Goal: Task Accomplishment & Management: Use online tool/utility

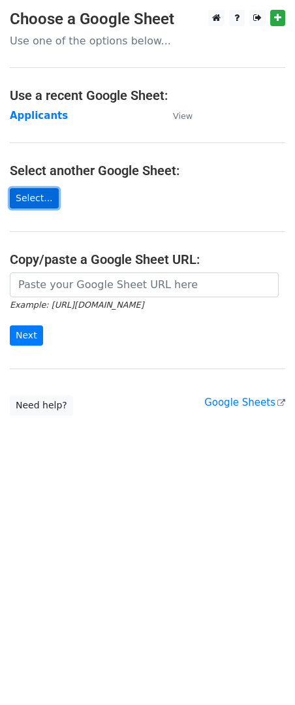
click at [37, 195] on link "Select..." at bounding box center [34, 198] width 49 height 20
click at [41, 116] on strong "Applicants" at bounding box center [39, 116] width 58 height 12
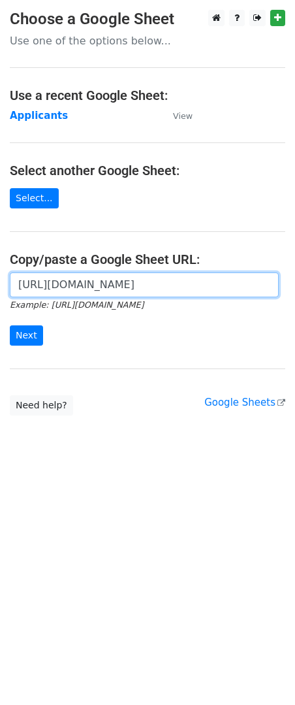
type input "[URL][DOMAIN_NAME]"
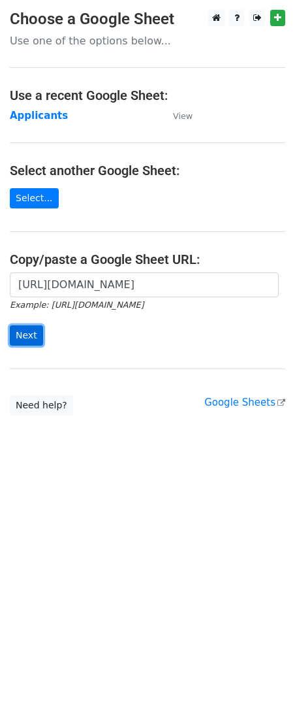
click at [33, 336] on input "Next" at bounding box center [26, 335] width 33 height 20
click at [90, 336] on form "[URL][DOMAIN_NAME] Example: [URL][DOMAIN_NAME] Next" at bounding box center [148, 309] width 276 height 73
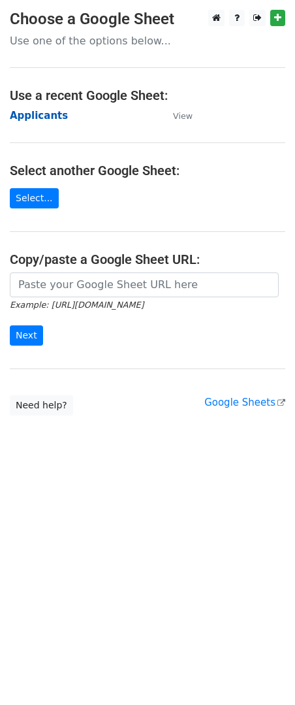
click at [45, 116] on strong "Applicants" at bounding box center [39, 116] width 58 height 12
click at [117, 335] on form "Example: https://docs.google.com/spreadsheets/d/abc/edit Next" at bounding box center [148, 309] width 276 height 73
click at [49, 110] on strong "Applicants" at bounding box center [39, 116] width 58 height 12
click at [30, 337] on input "Next" at bounding box center [26, 335] width 33 height 20
click at [44, 115] on strong "Applicants" at bounding box center [39, 116] width 58 height 12
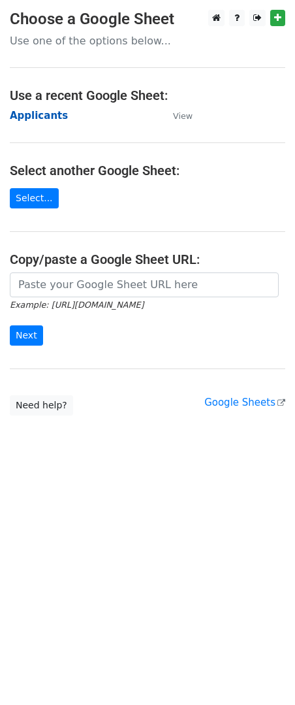
click at [44, 115] on strong "Applicants" at bounding box center [39, 116] width 58 height 12
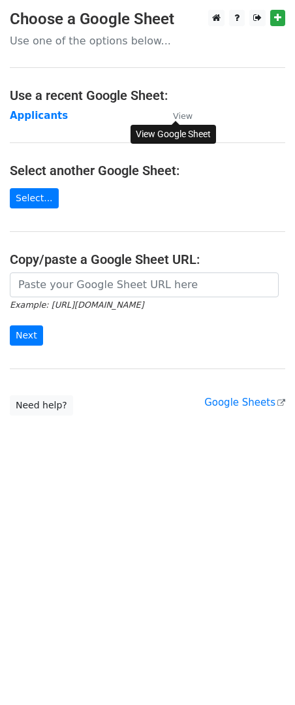
click at [177, 119] on small "View" at bounding box center [183, 116] width 20 height 10
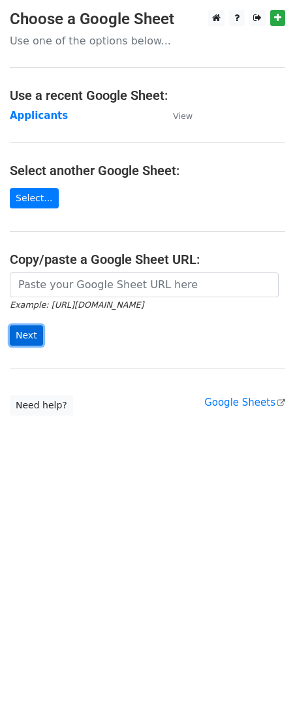
click at [28, 343] on input "Next" at bounding box center [26, 335] width 33 height 20
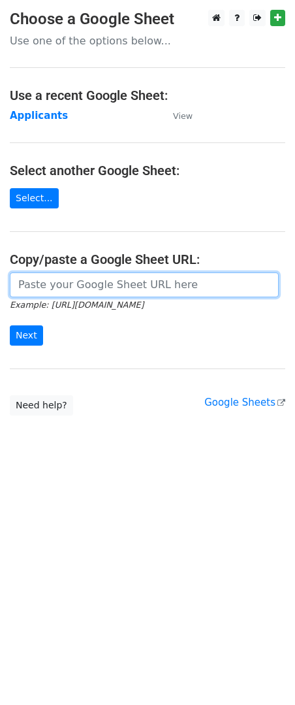
click at [44, 291] on input "url" at bounding box center [144, 285] width 269 height 25
paste input "https://docs.google.com/spreadsheets/d/16G8ET5N8yGQxfV8zEytcvPHRns3cubxqiPJxNN-…"
type input "https://docs.google.com/spreadsheets/d/16G8ET5N8yGQxfV8zEytcvPHRns3cubxqiPJxNN-…"
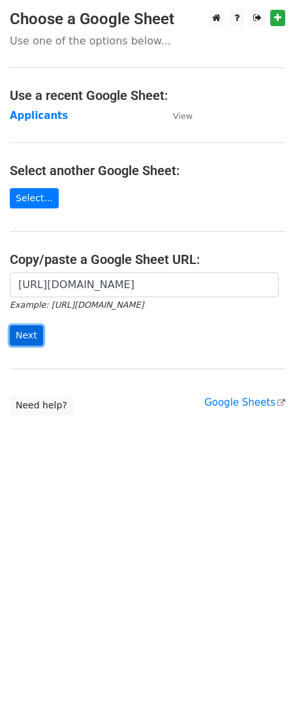
click at [23, 340] on input "Next" at bounding box center [26, 335] width 33 height 20
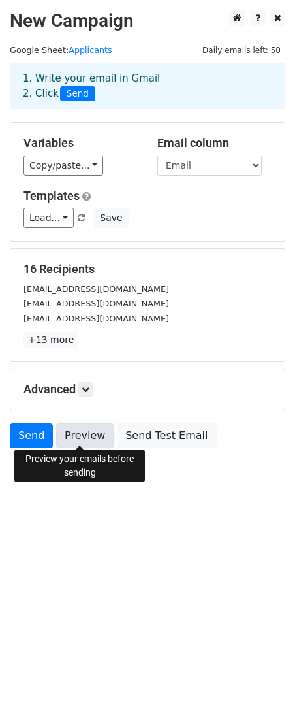
click at [76, 435] on link "Preview" at bounding box center [85, 435] width 58 height 25
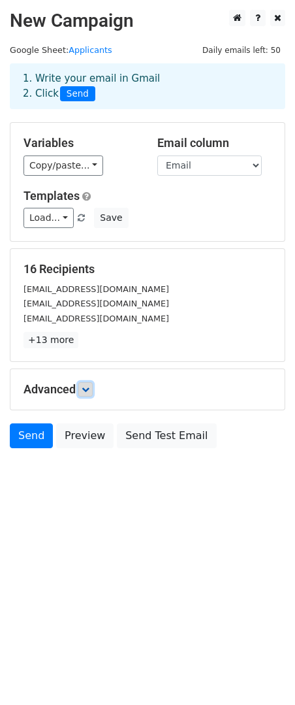
click at [92, 384] on link at bounding box center [85, 389] width 14 height 14
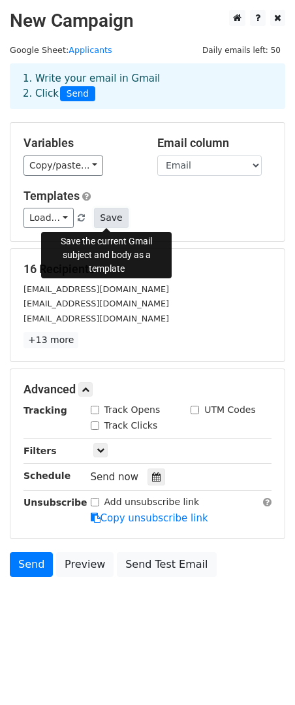
click at [103, 224] on button "Save" at bounding box center [111, 218] width 34 height 20
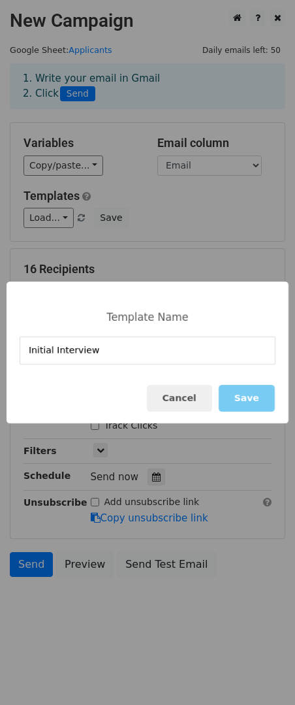
type input "Initial Interview"
click at [238, 396] on button "Save" at bounding box center [247, 398] width 56 height 27
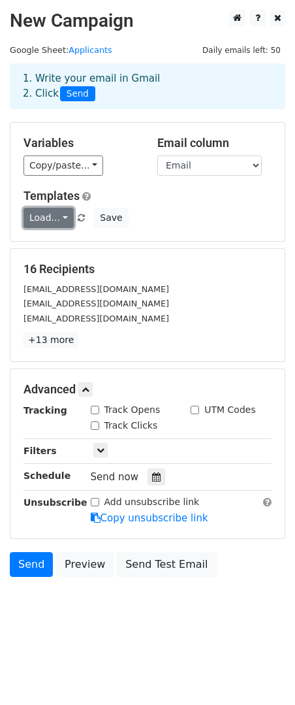
click at [62, 218] on link "Load..." at bounding box center [49, 218] width 50 height 20
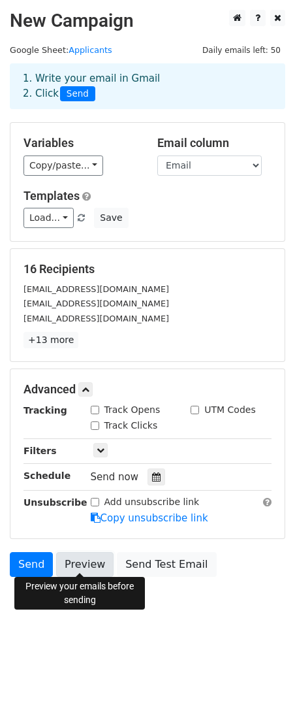
click at [75, 563] on link "Preview" at bounding box center [85, 564] width 58 height 25
click at [195, 348] on div "16 Recipients chacaimol13@gmail.com judithdevera@ymail.com aikajoice17@gmail.co…" at bounding box center [147, 305] width 274 height 112
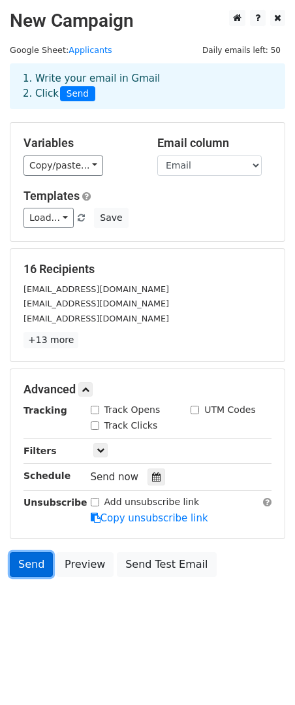
click at [30, 554] on link "Send" at bounding box center [31, 564] width 43 height 25
